Goal: Check status: Check status

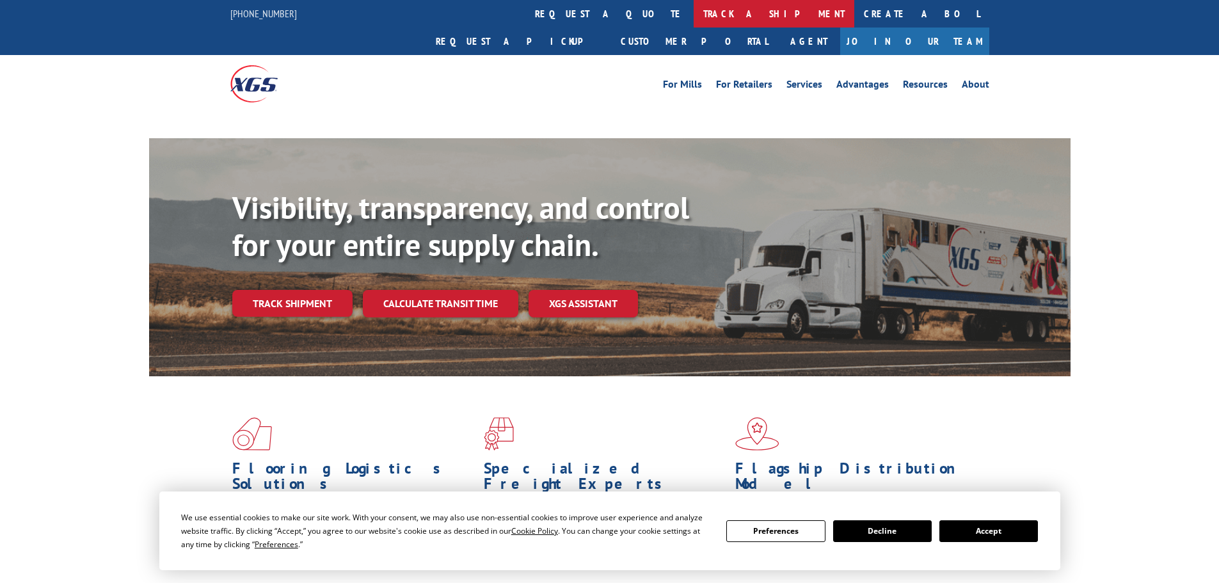
click at [694, 5] on link "track a shipment" at bounding box center [774, 14] width 161 height 28
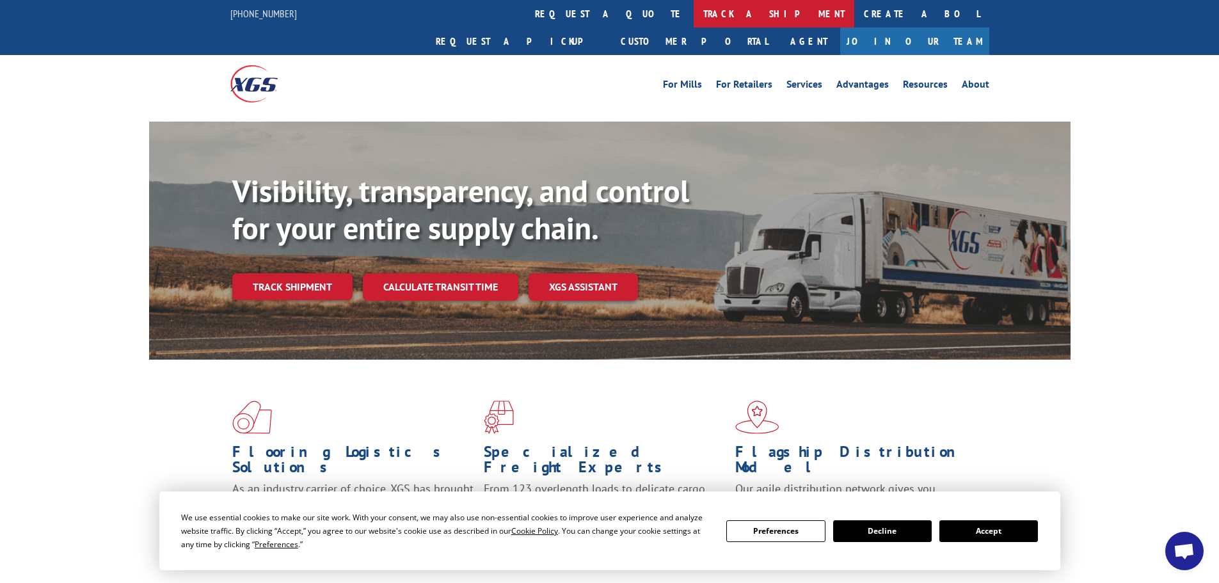
click at [694, 21] on link "track a shipment" at bounding box center [774, 14] width 161 height 28
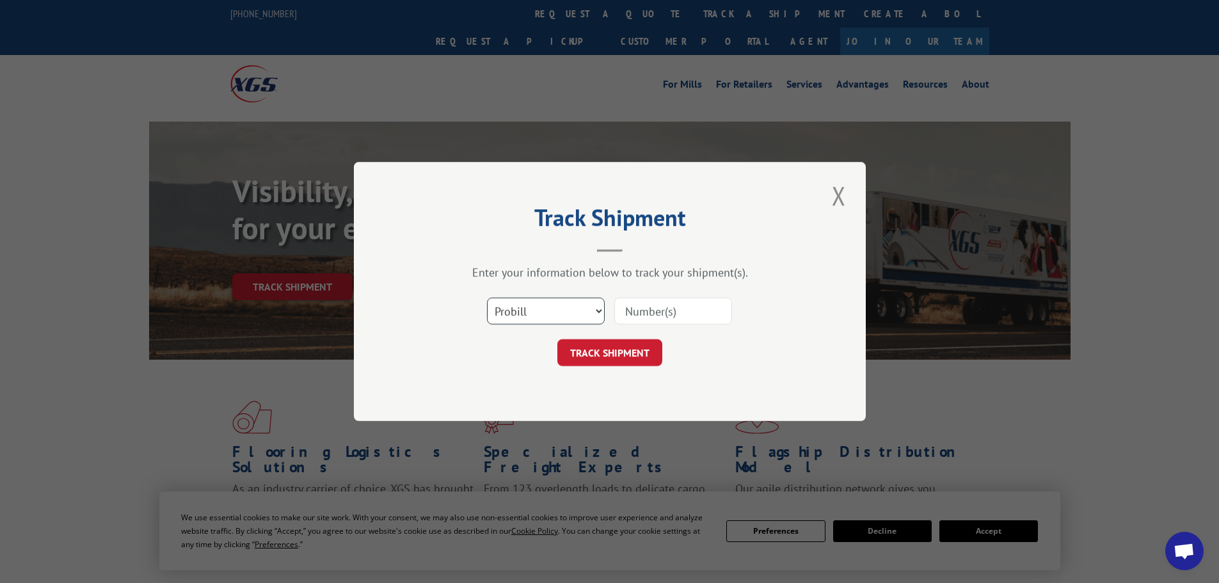
click at [519, 311] on select "Select category... Probill BOL PO" at bounding box center [546, 311] width 118 height 27
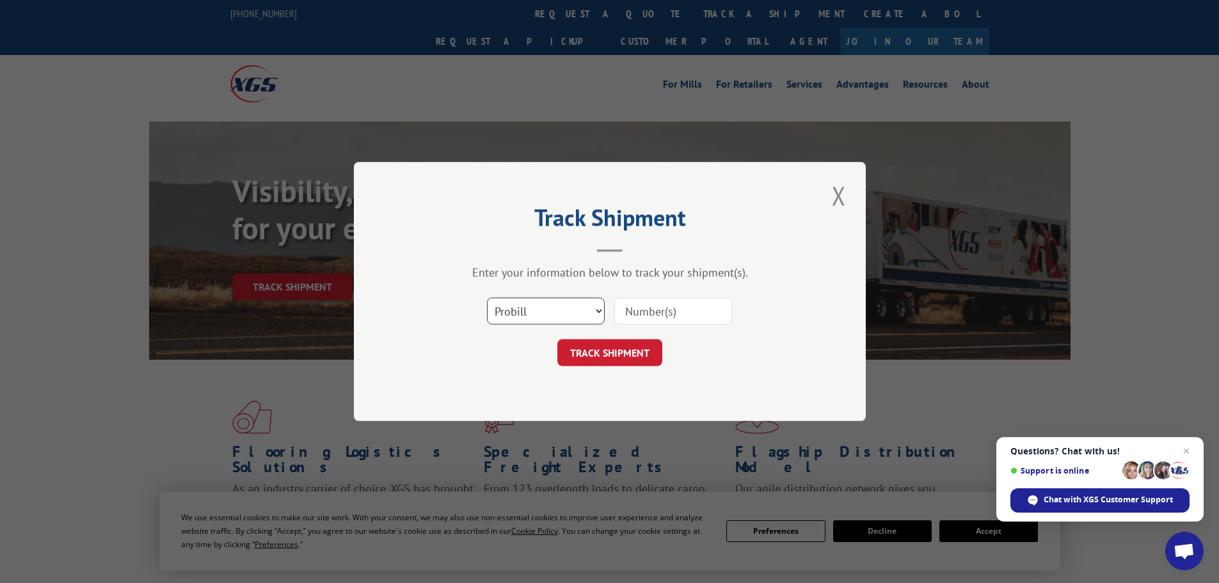
select select "bol"
click at [487, 298] on select "Select category... Probill BOL PO" at bounding box center [546, 311] width 118 height 27
click at [673, 314] on input at bounding box center [673, 311] width 118 height 27
paste input "5954180"
type input "5954180"
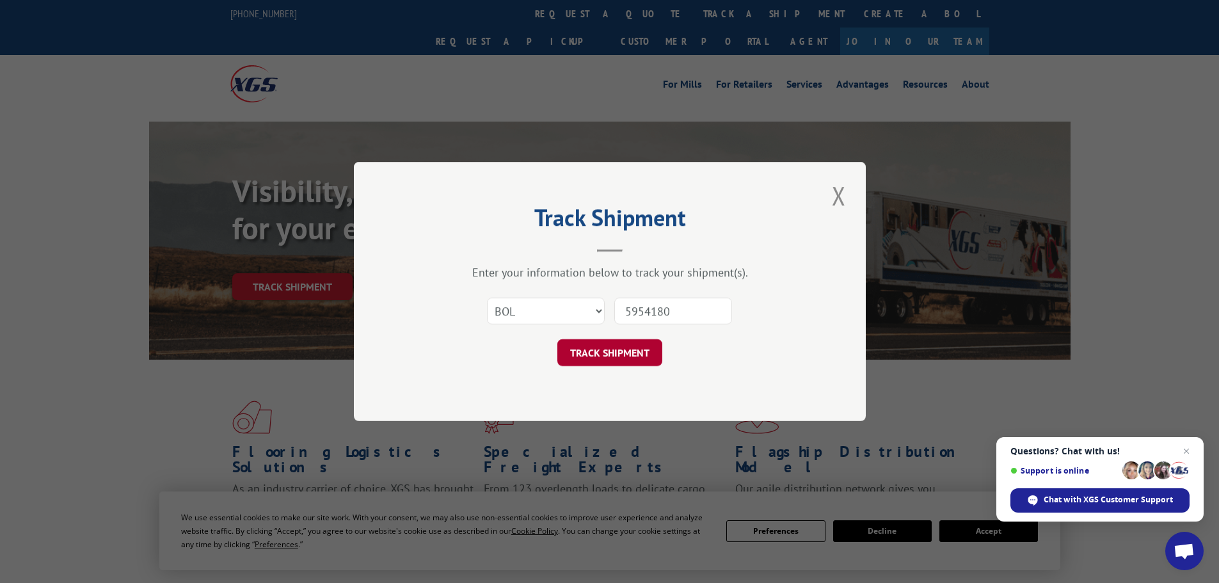
click at [647, 357] on button "TRACK SHIPMENT" at bounding box center [609, 352] width 105 height 27
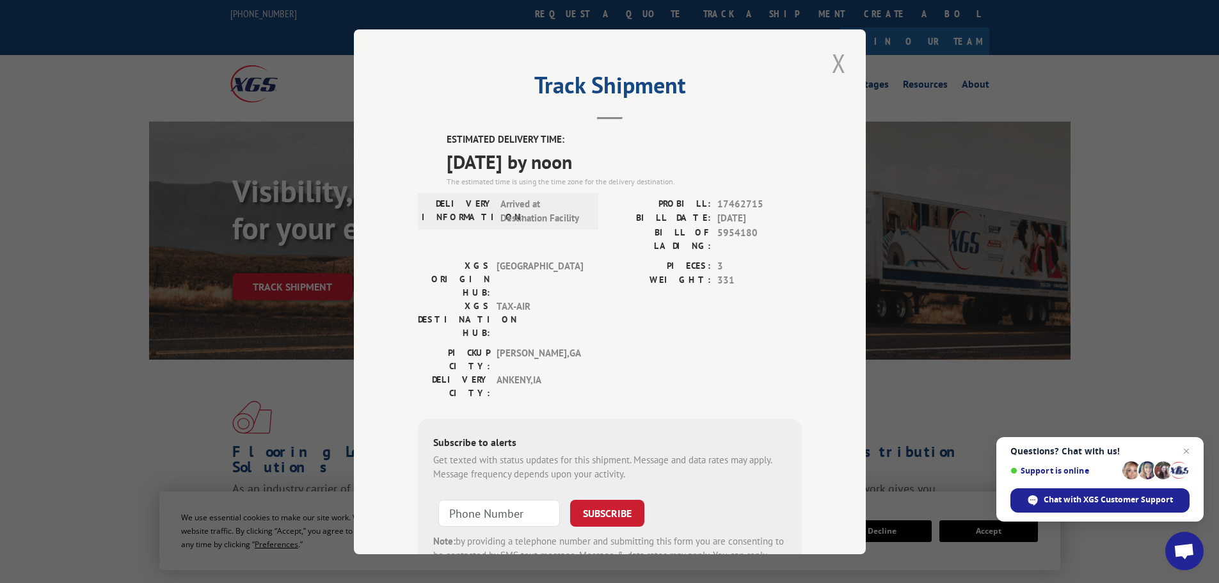
drag, startPoint x: 837, startPoint y: 60, endPoint x: 705, endPoint y: 12, distance: 139.5
click at [836, 61] on button "Close modal" at bounding box center [839, 62] width 22 height 35
